Goal: Information Seeking & Learning: Find contact information

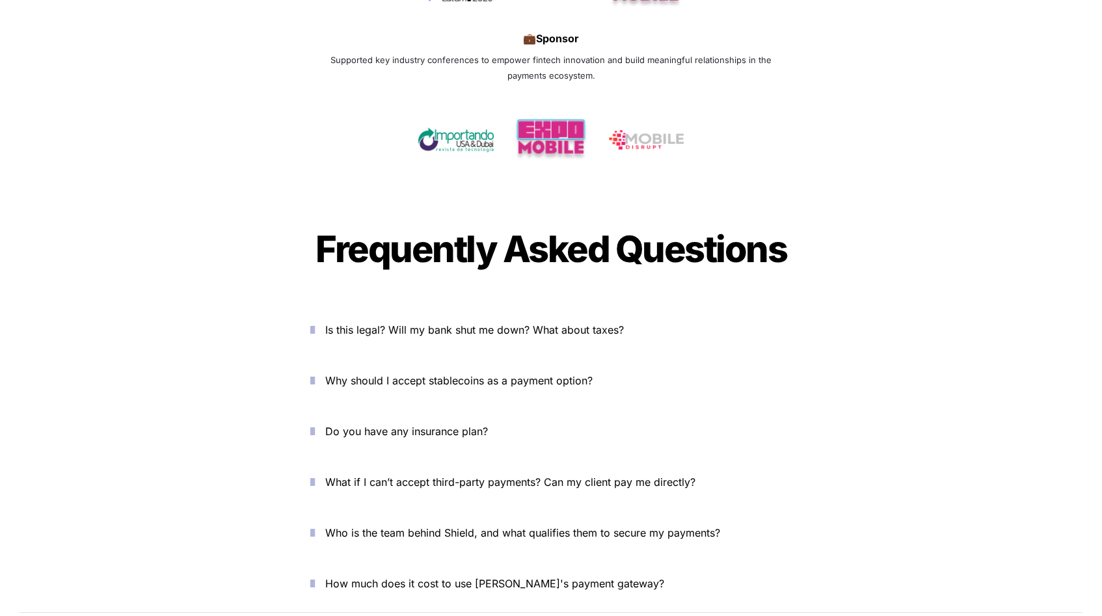
scroll to position [4351, 0]
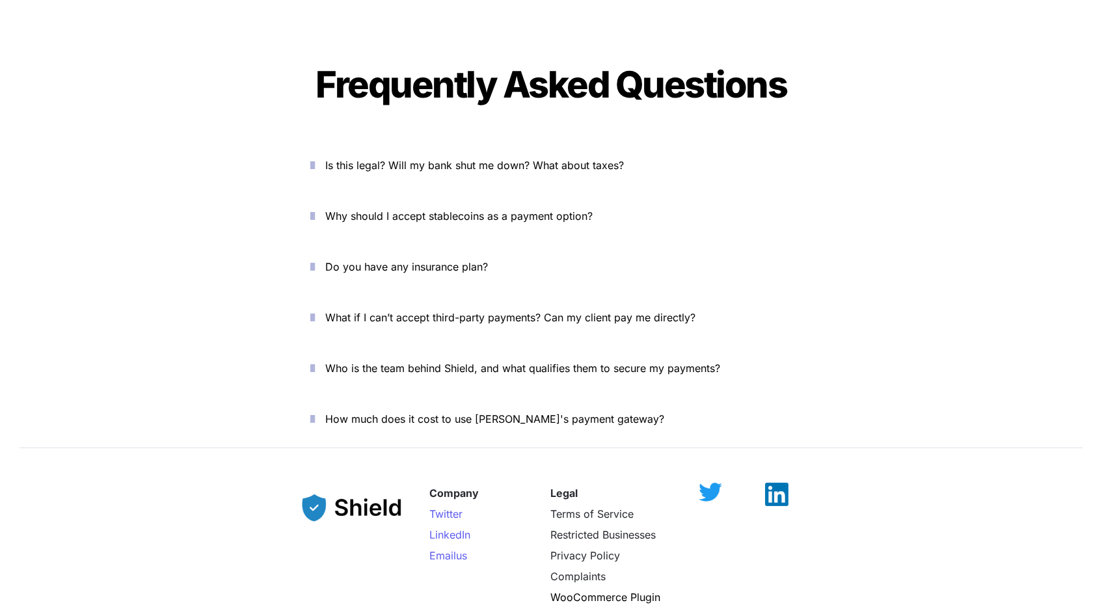
click at [315, 157] on icon "button" at bounding box center [312, 165] width 5 height 16
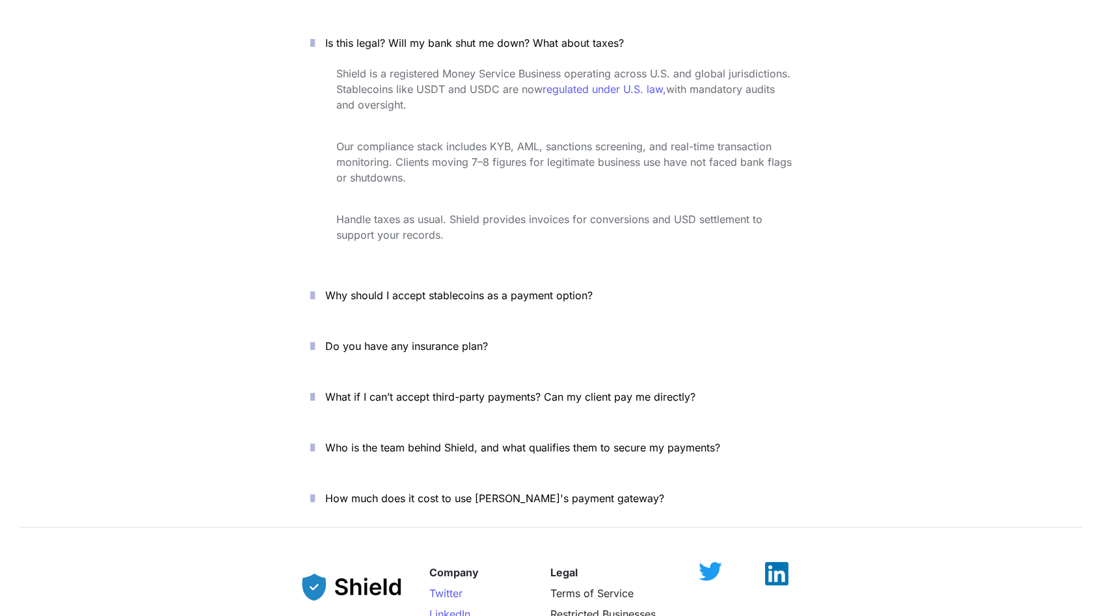
scroll to position [4485, 0]
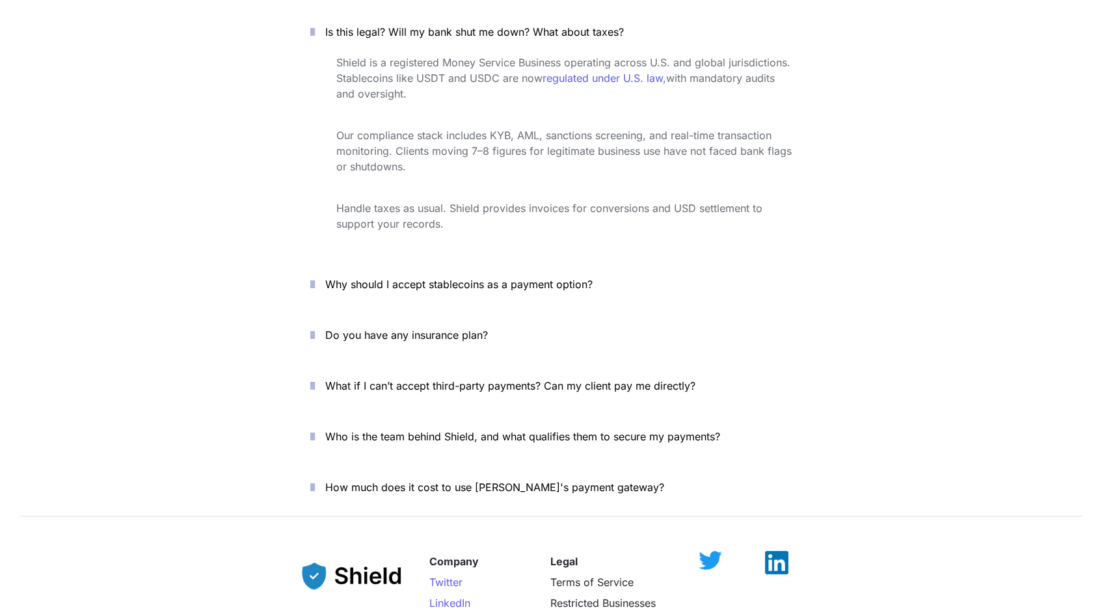
click at [315, 276] on icon "button" at bounding box center [312, 284] width 5 height 16
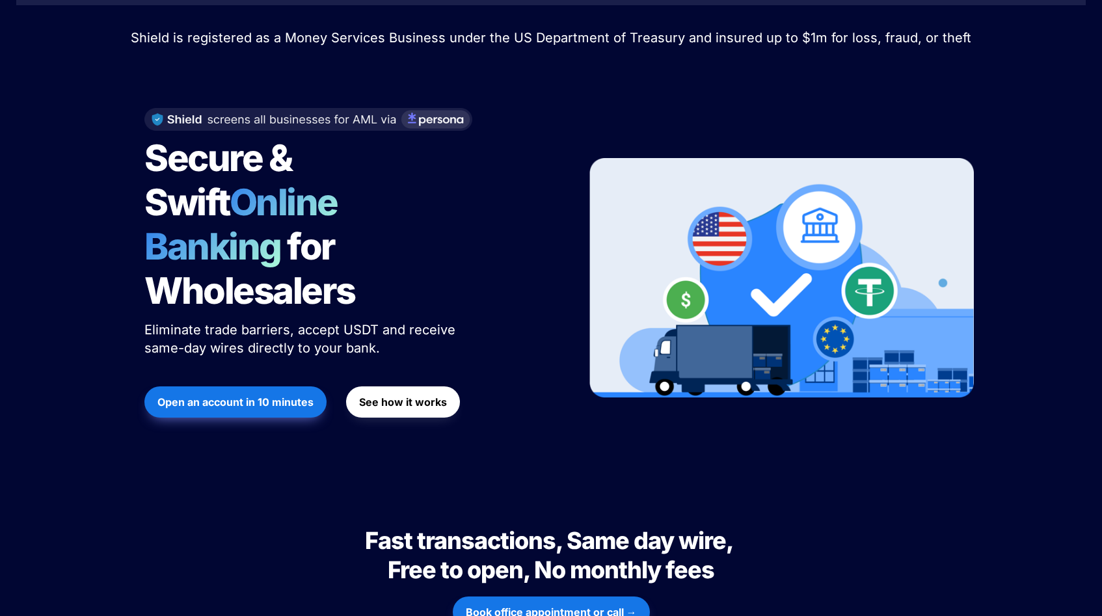
scroll to position [0, 0]
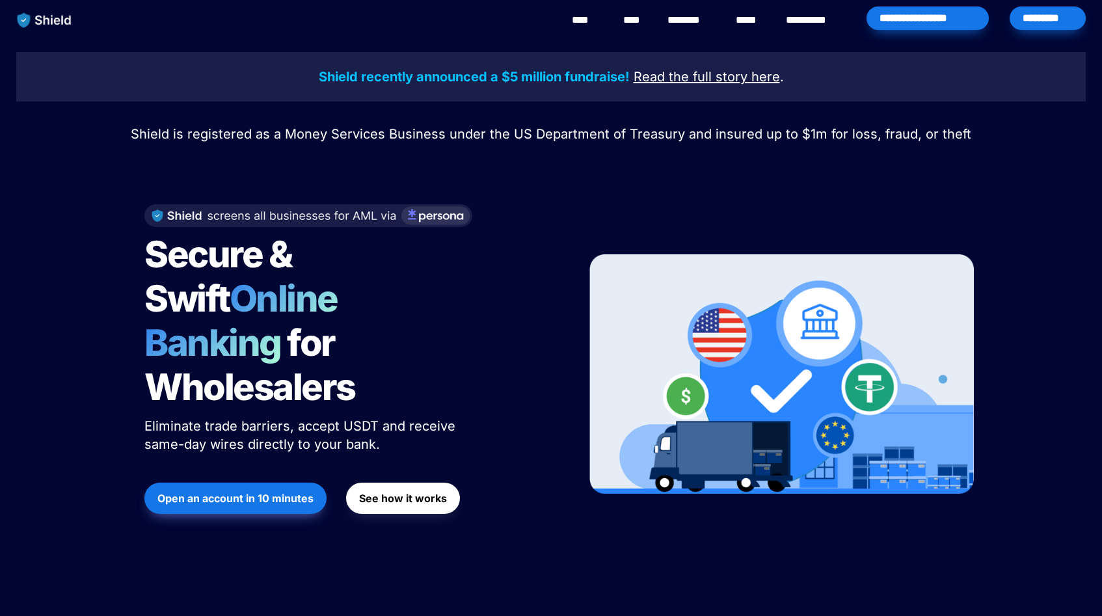
click at [679, 22] on link "********" at bounding box center [690, 20] width 46 height 16
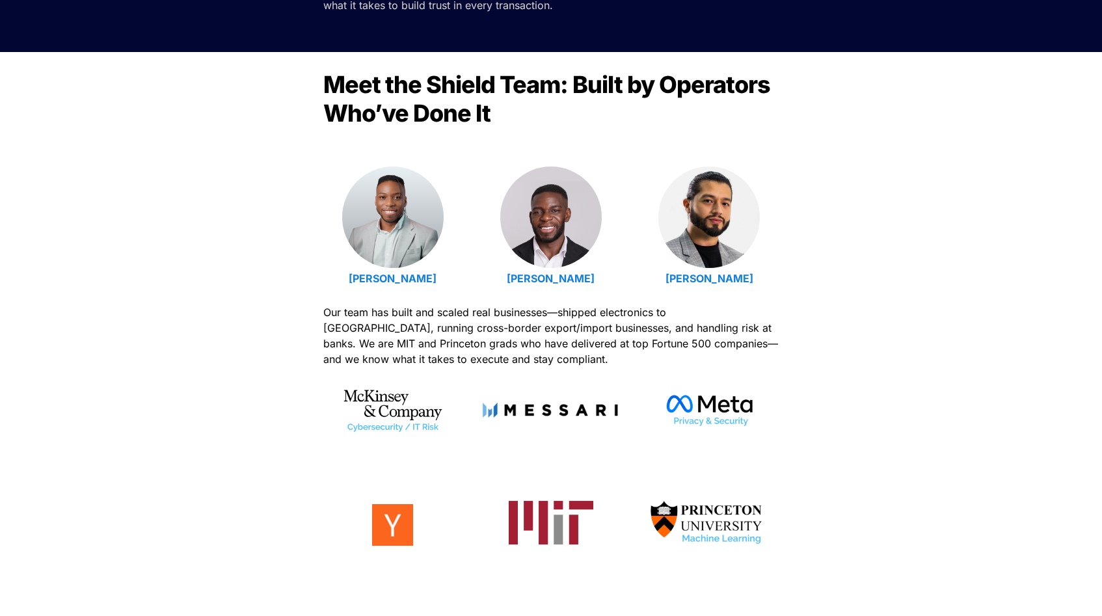
scroll to position [389, 0]
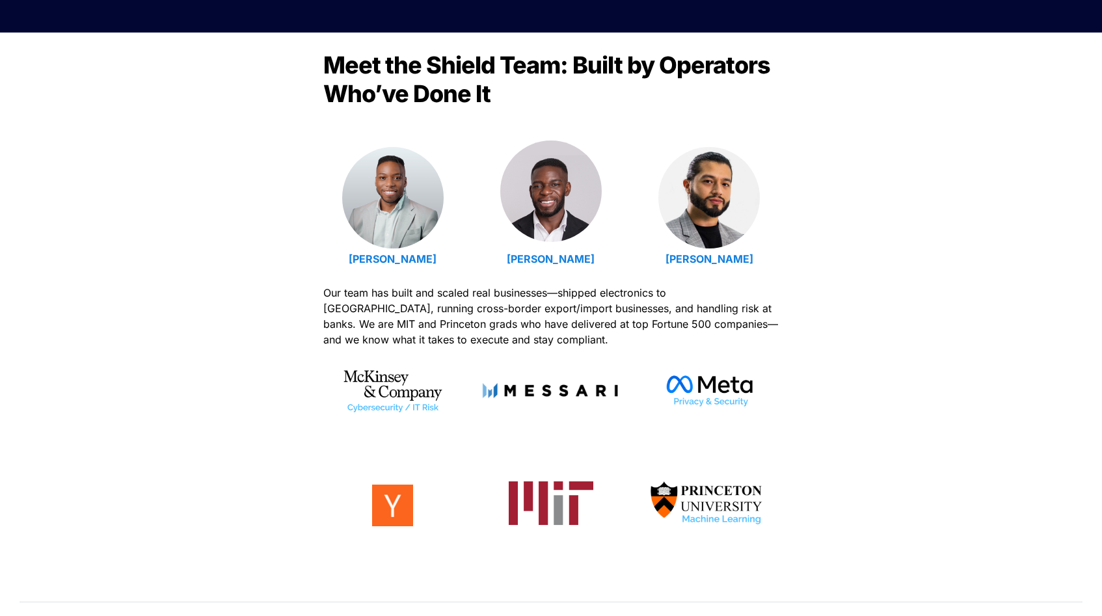
click at [550, 223] on img at bounding box center [550, 191] width 101 height 101
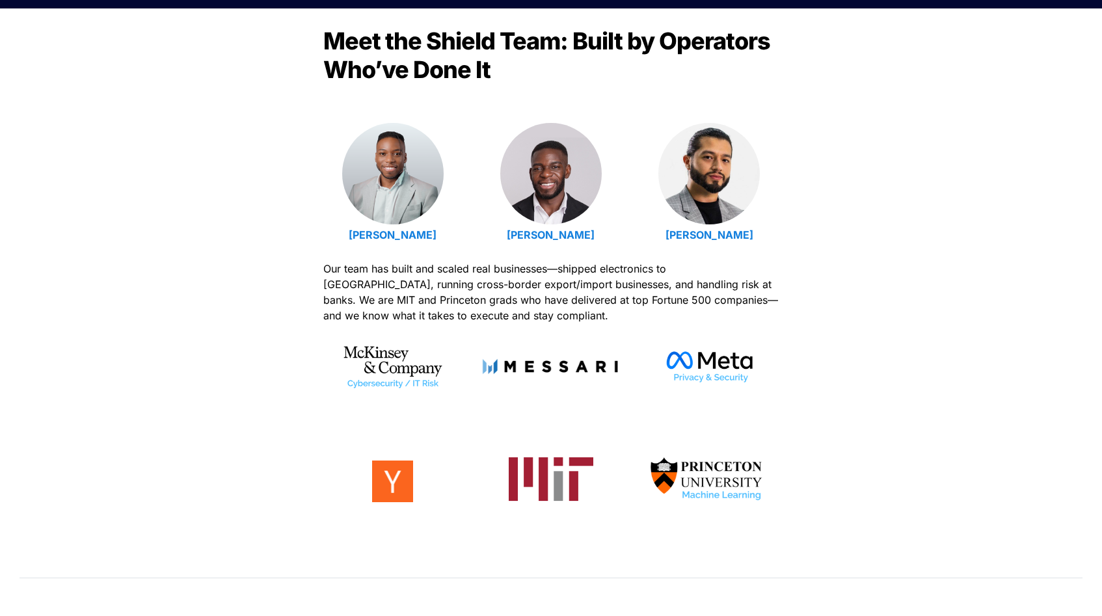
scroll to position [366, 0]
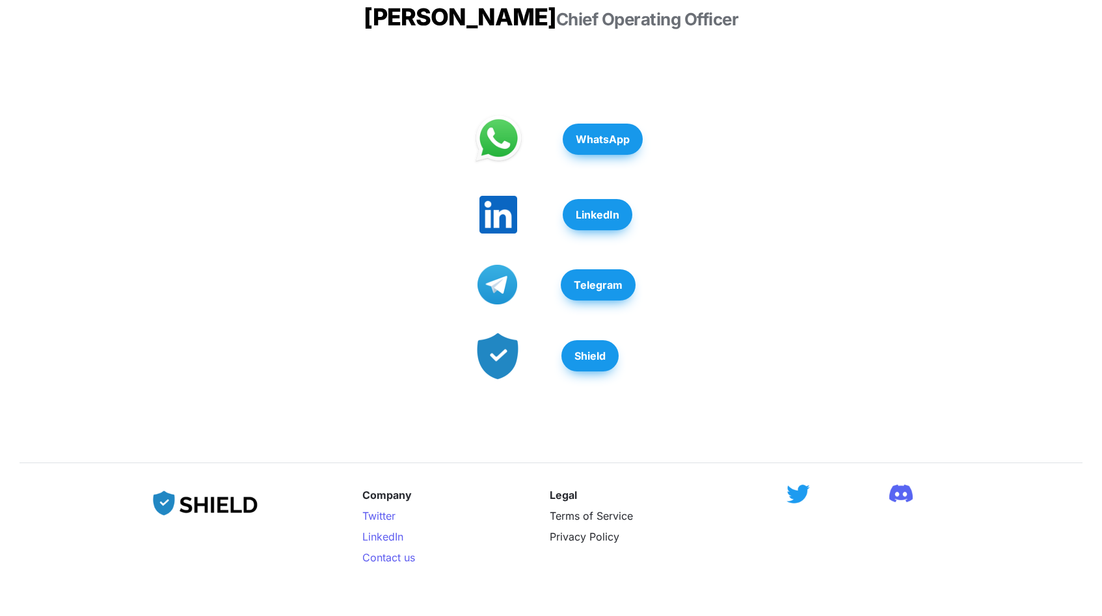
scroll to position [349, 0]
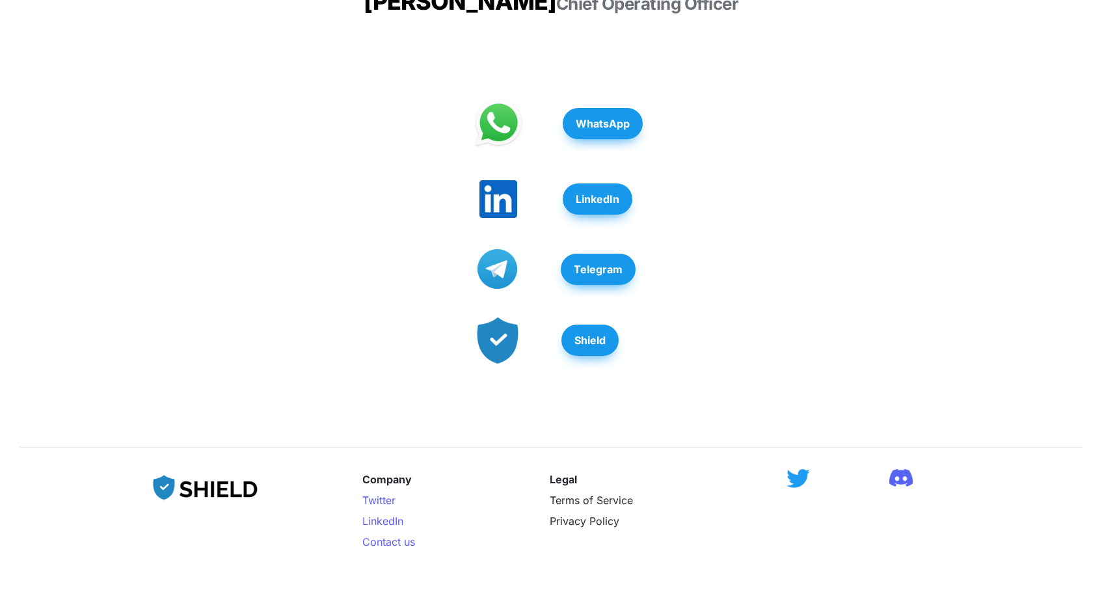
click at [593, 211] on button "LinkedIn" at bounding box center [598, 198] width 70 height 31
